Goal: Information Seeking & Learning: Learn about a topic

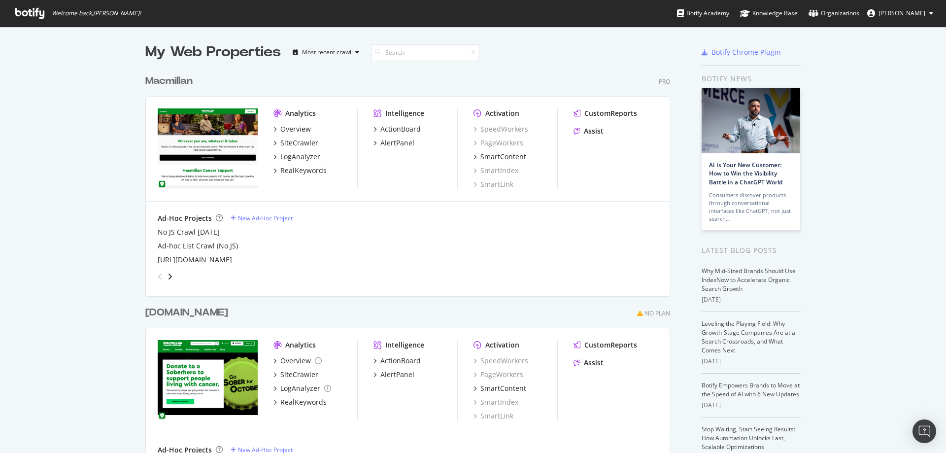
scroll to position [445, 931]
click at [172, 82] on div "Macmillan" at bounding box center [168, 81] width 47 height 14
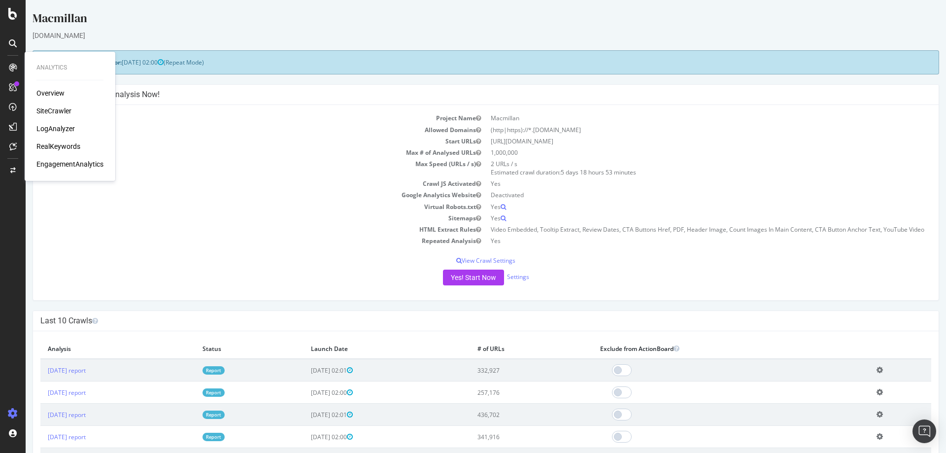
click at [63, 148] on div "RealKeywords" at bounding box center [58, 146] width 44 height 10
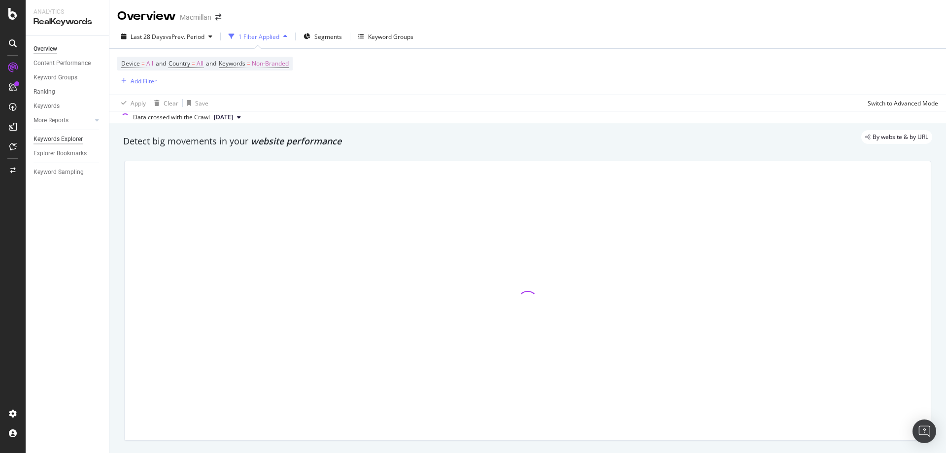
click at [68, 141] on div "Keywords Explorer" at bounding box center [58, 139] width 49 height 10
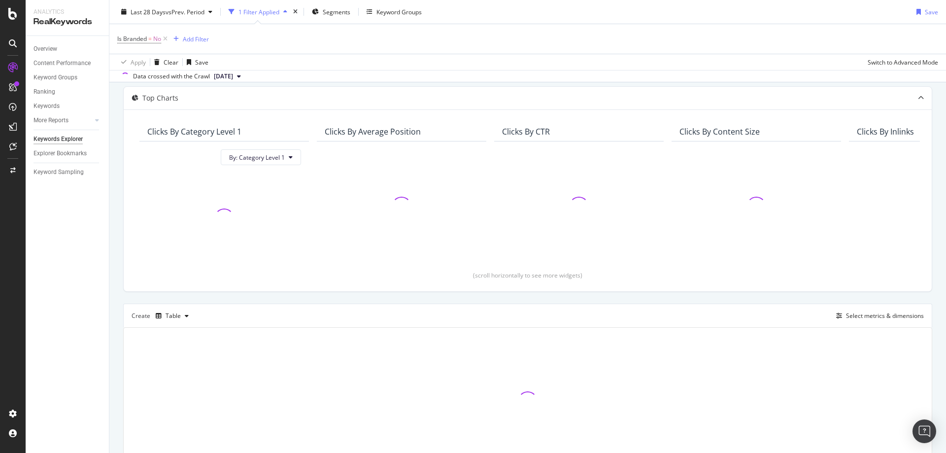
scroll to position [99, 0]
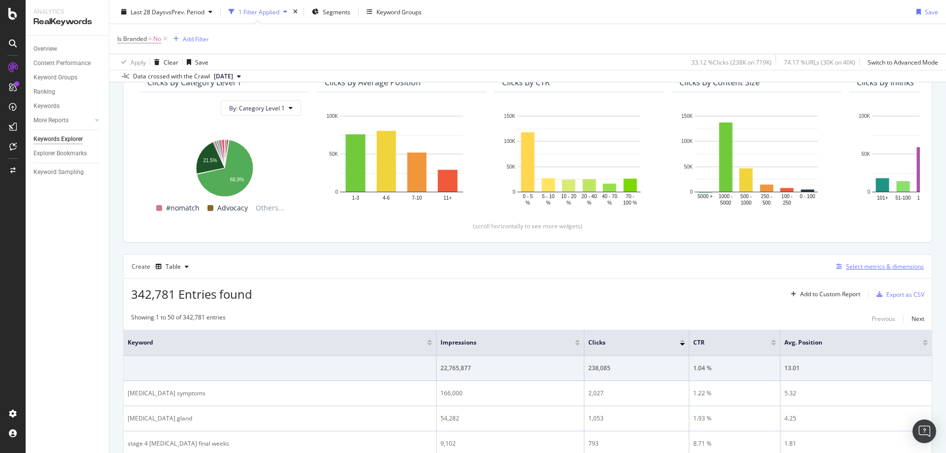
click at [854, 269] on div "Select metrics & dimensions" at bounding box center [885, 266] width 78 height 8
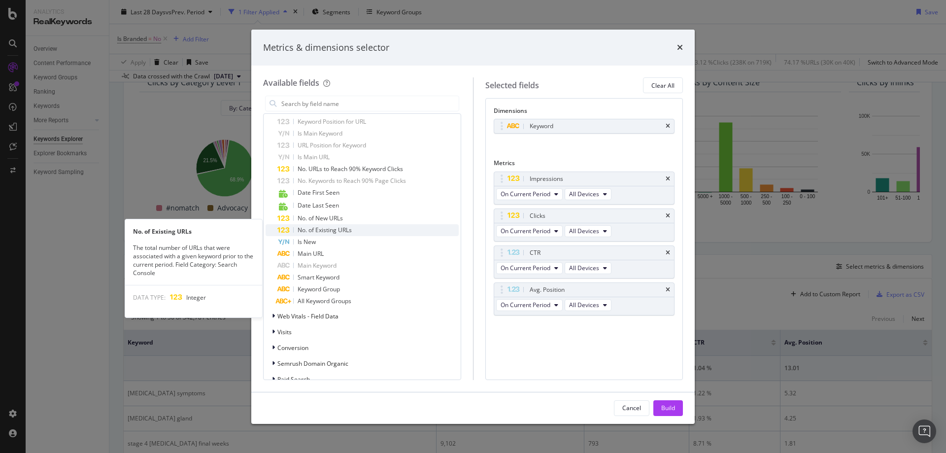
scroll to position [690, 0]
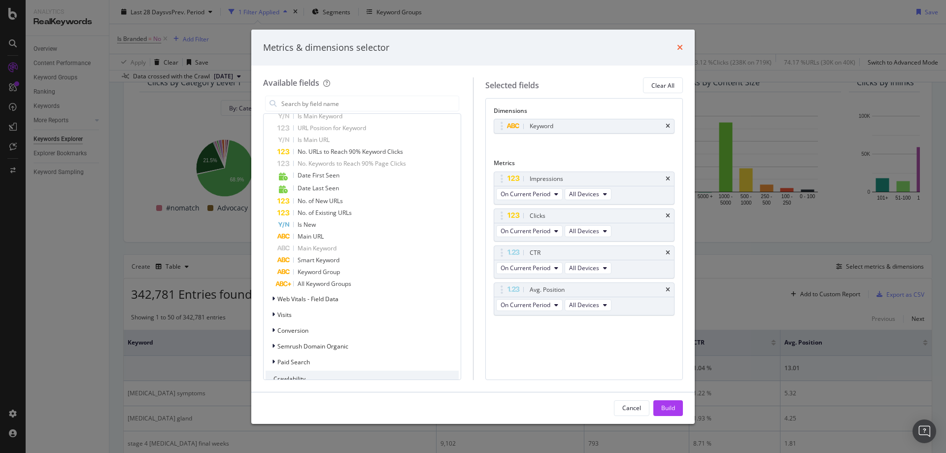
click at [679, 49] on icon "times" at bounding box center [680, 47] width 6 height 8
